Goal: Transaction & Acquisition: Purchase product/service

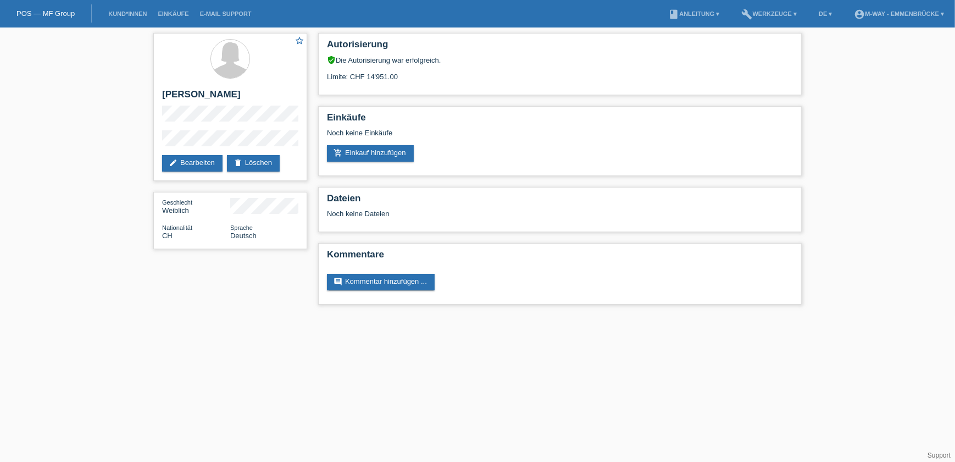
click at [123, 10] on li "Kund*innen" at bounding box center [127, 14] width 49 height 28
click at [110, 15] on link "Kund*innen" at bounding box center [127, 13] width 49 height 7
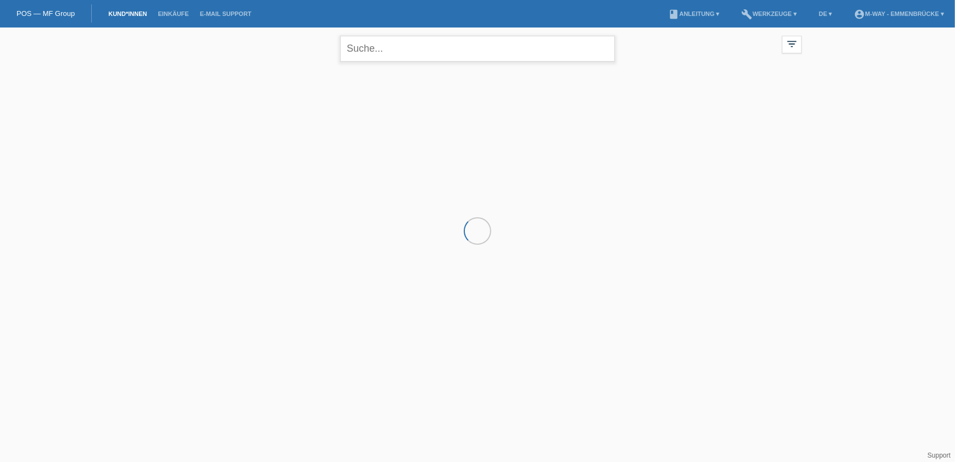
click at [385, 49] on input "text" at bounding box center [477, 49] width 275 height 26
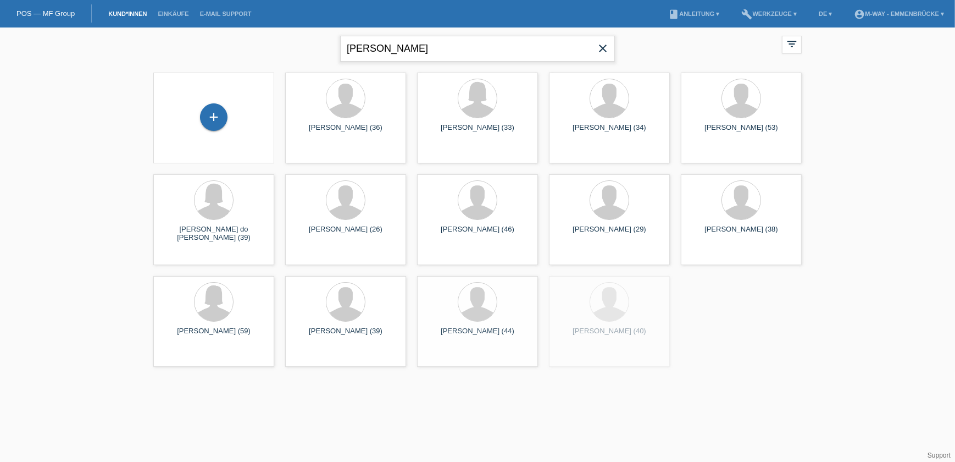
type input "brügger ruth"
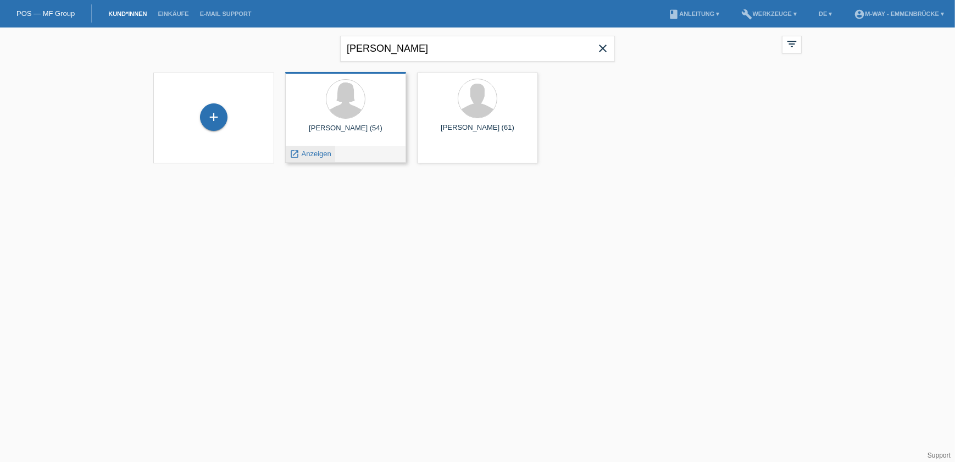
click at [304, 158] on div "launch Anzeigen" at bounding box center [310, 154] width 49 height 16
click at [305, 156] on span "Anzeigen" at bounding box center [317, 153] width 30 height 8
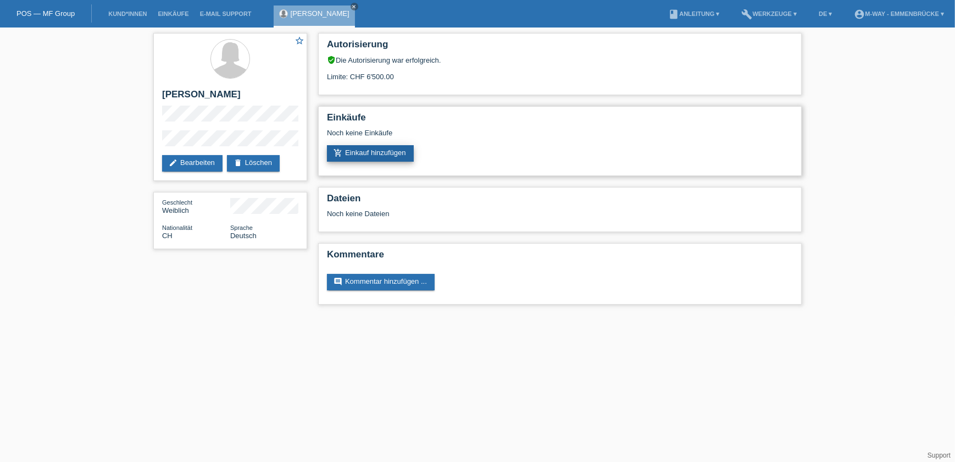
click at [369, 154] on link "add_shopping_cart Einkauf hinzufügen" at bounding box center [370, 153] width 87 height 16
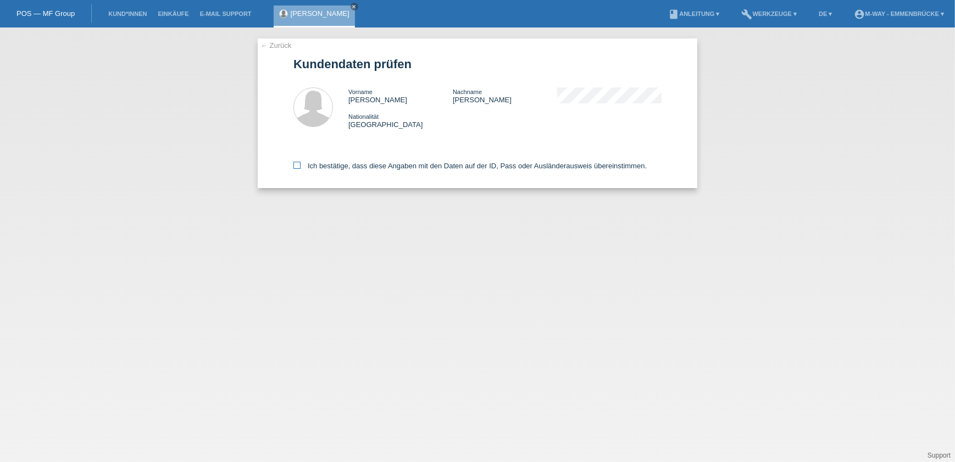
click at [296, 164] on icon at bounding box center [296, 165] width 7 height 7
click at [296, 164] on input "Ich bestätige, dass diese Angaben mit den Daten auf der ID, Pass oder Ausländer…" at bounding box center [296, 165] width 7 height 7
checkbox input "true"
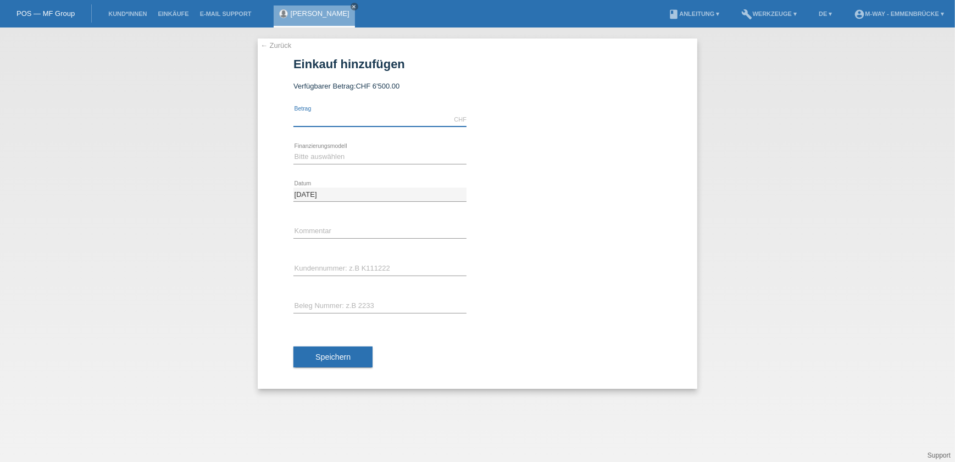
click at [331, 115] on input "text" at bounding box center [379, 120] width 173 height 14
type input "5744.35"
click at [362, 154] on select "Bitte auswählen Fixe Raten Kauf auf Rechnung mit Teilzahlungsoption" at bounding box center [379, 156] width 173 height 13
select select "77"
click at [293, 150] on select "Bitte auswählen Fixe Raten Kauf auf Rechnung mit Teilzahlungsoption" at bounding box center [379, 156] width 173 height 13
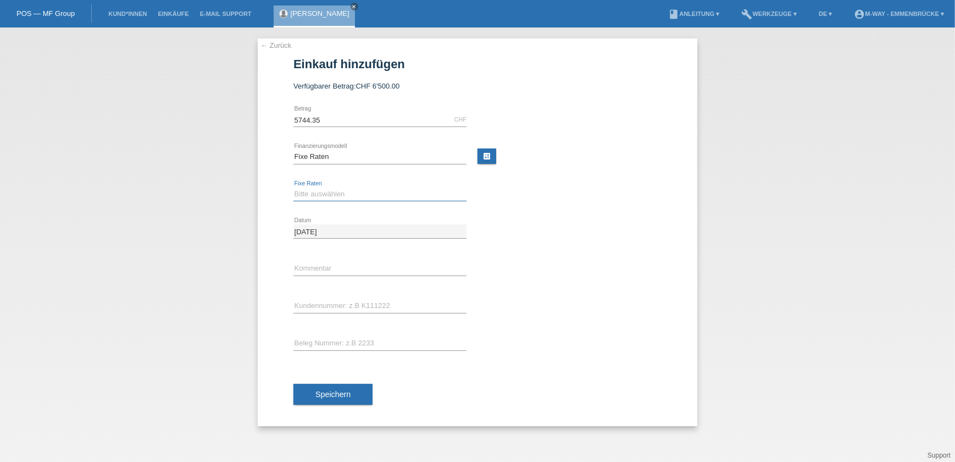
click at [326, 192] on select "Bitte auswählen 4 Raten 5 Raten 6 Raten 7 Raten 8 Raten 9 Raten 10 Raten 11 Rat…" at bounding box center [379, 193] width 173 height 13
select select "202"
click at [293, 187] on select "Bitte auswählen 4 Raten 5 Raten 6 Raten 7 Raten 8 Raten 9 Raten 10 Raten 11 Rat…" at bounding box center [379, 193] width 173 height 13
click at [310, 304] on input "text" at bounding box center [379, 306] width 173 height 14
type input "k115060"
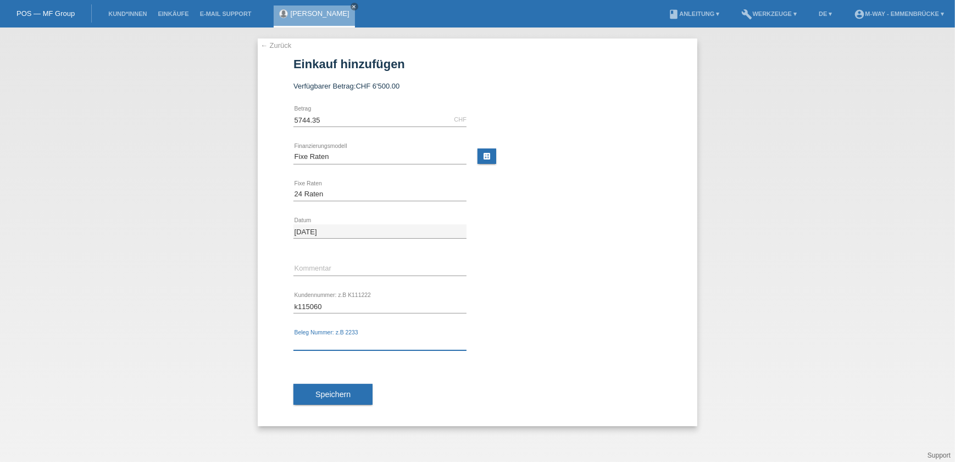
click at [337, 337] on input "text" at bounding box center [379, 343] width 173 height 14
type input "41743"
click at [344, 387] on button "Speichern" at bounding box center [332, 393] width 79 height 21
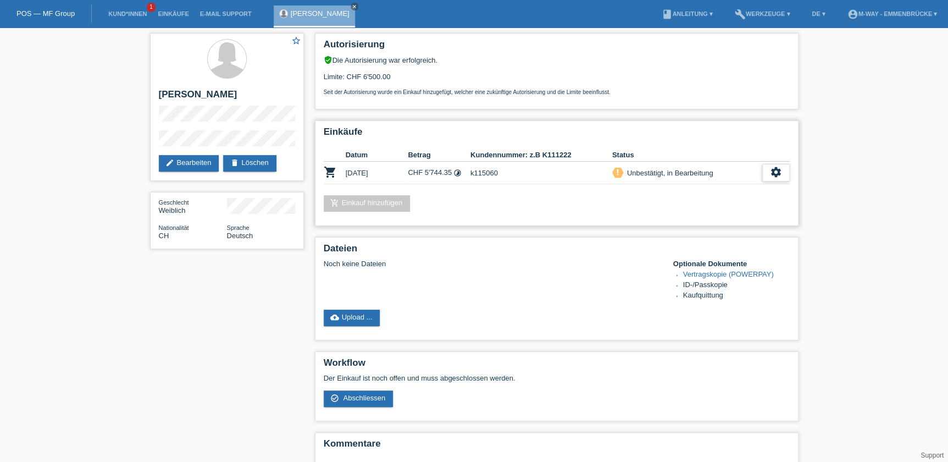
click at [766, 171] on div "settings" at bounding box center [775, 173] width 27 height 18
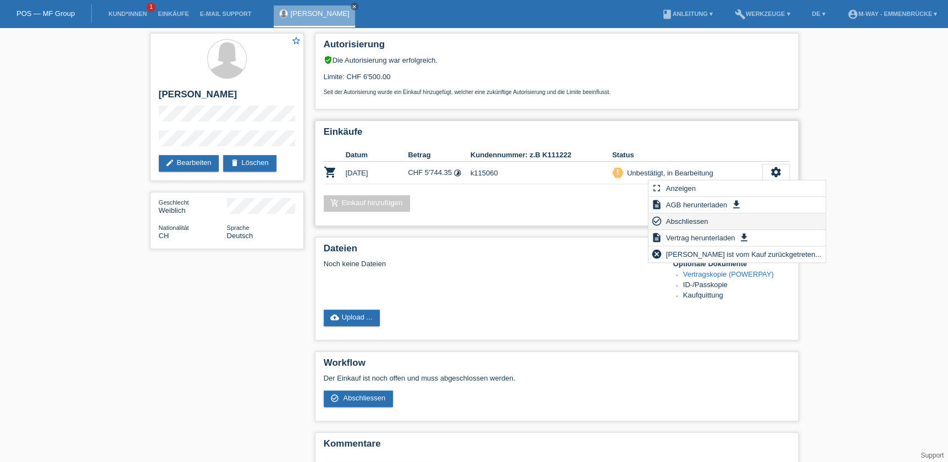
click at [691, 224] on span "Abschliessen" at bounding box center [687, 220] width 46 height 13
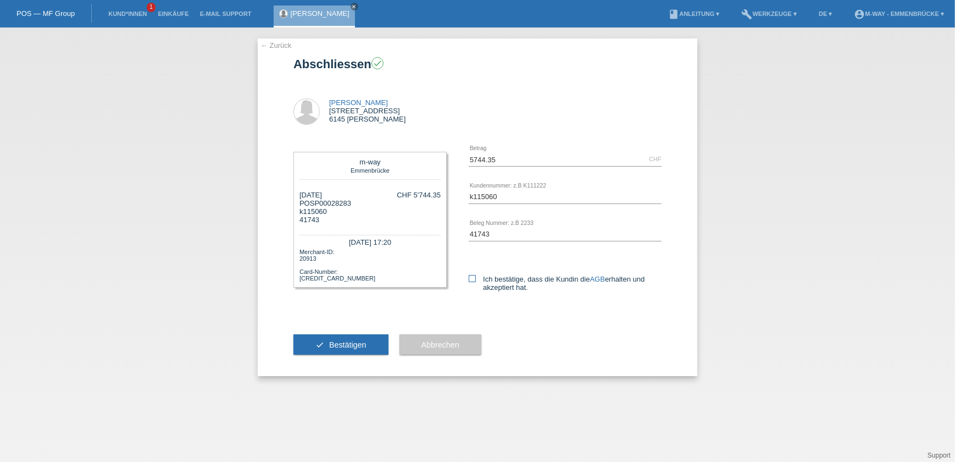
click at [475, 277] on icon at bounding box center [472, 278] width 7 height 7
click at [475, 277] on input "Ich bestätige, dass die Kundin die AGB erhalten und akzeptiert hat." at bounding box center [472, 278] width 7 height 7
checkbox input "true"
click at [359, 341] on span "Bestätigen" at bounding box center [347, 344] width 37 height 9
